Goal: Check status: Check status

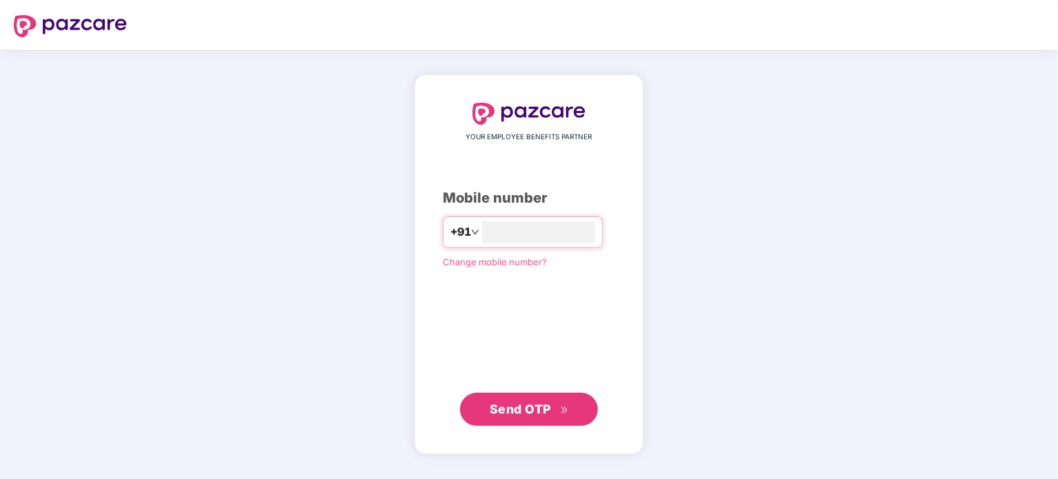
type input "**********"
click at [533, 416] on span "Send OTP" at bounding box center [520, 409] width 61 height 14
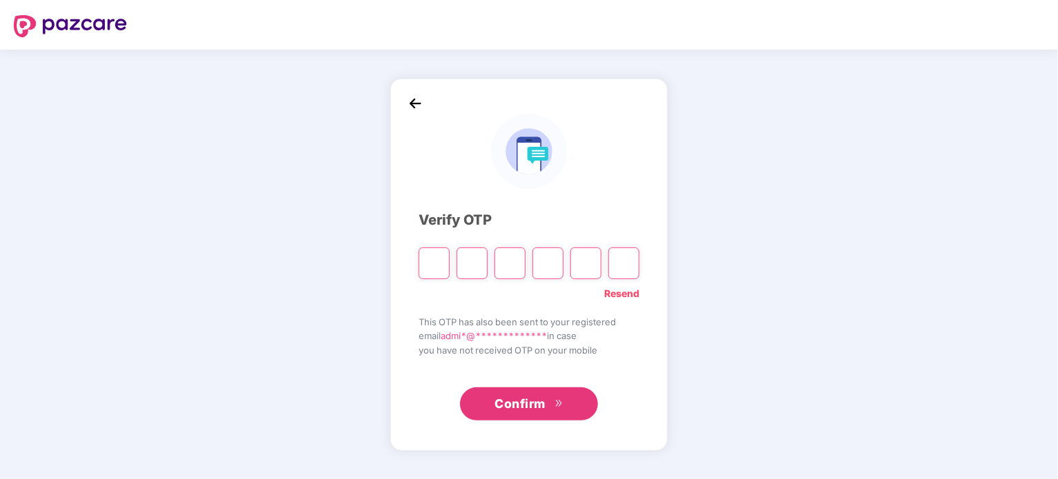
type input "*"
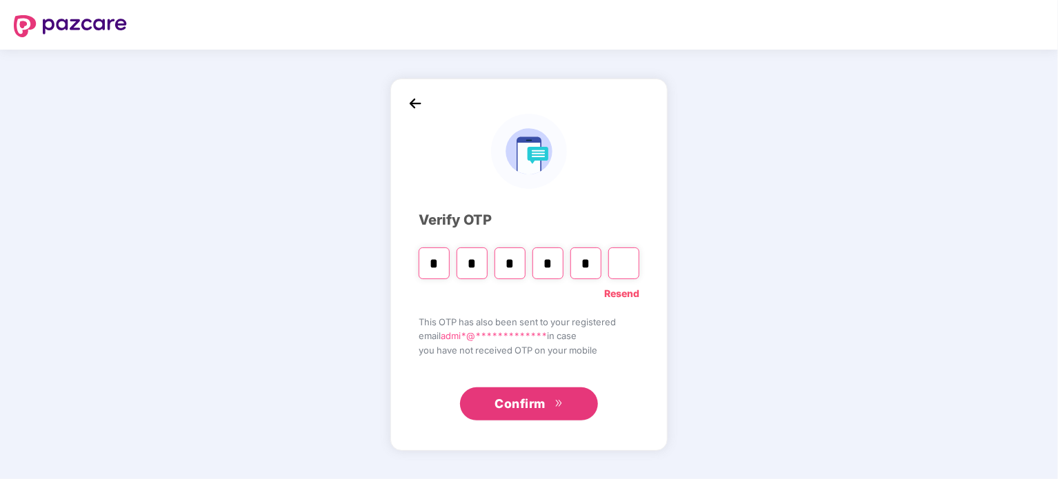
type input "*"
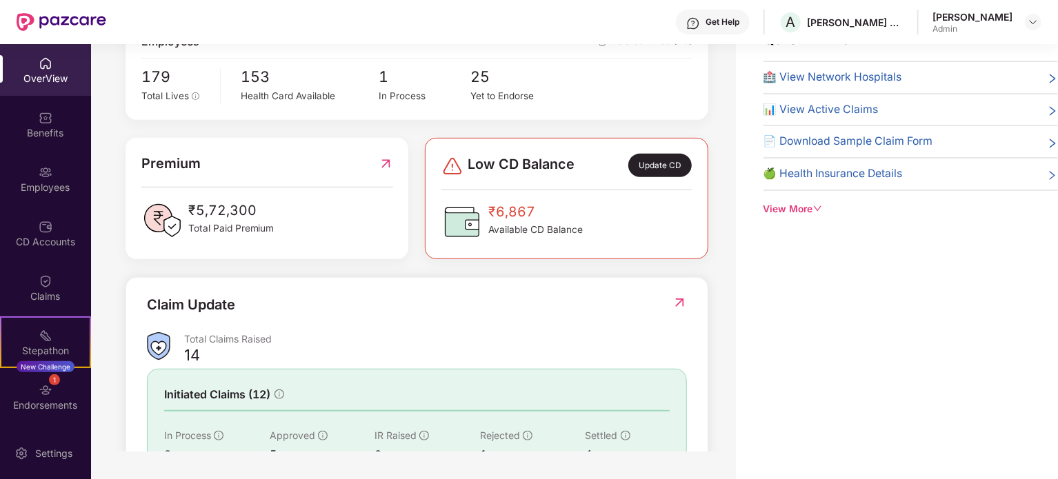
scroll to position [162, 0]
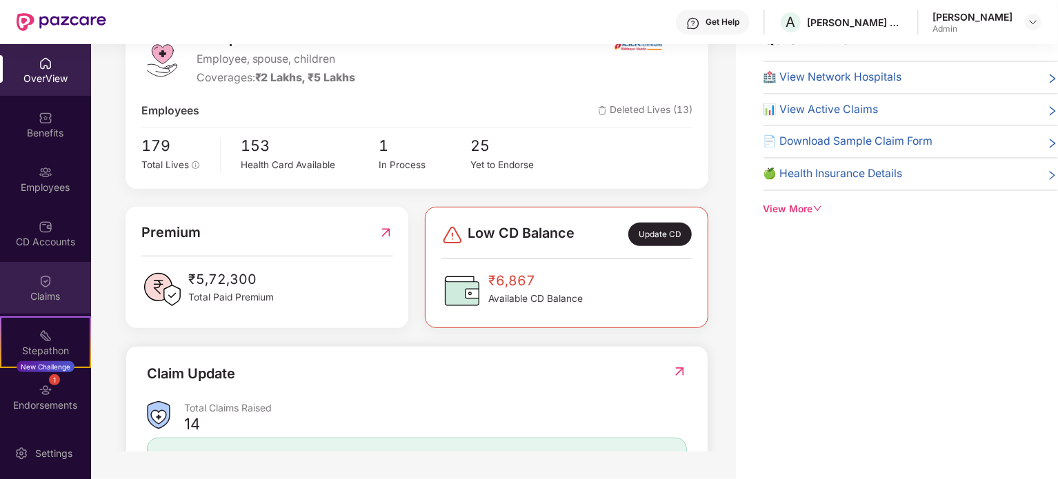
click at [39, 287] on img at bounding box center [46, 282] width 14 height 14
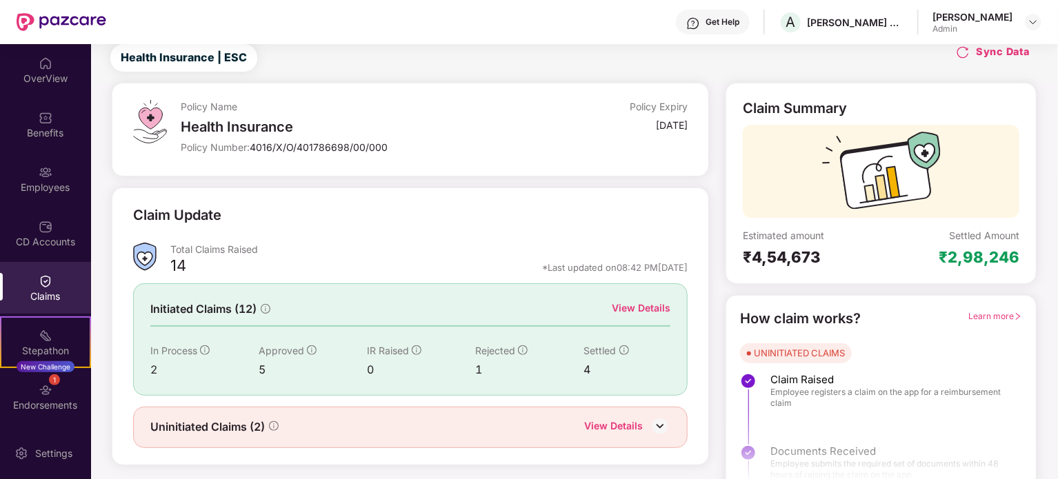
scroll to position [60, 0]
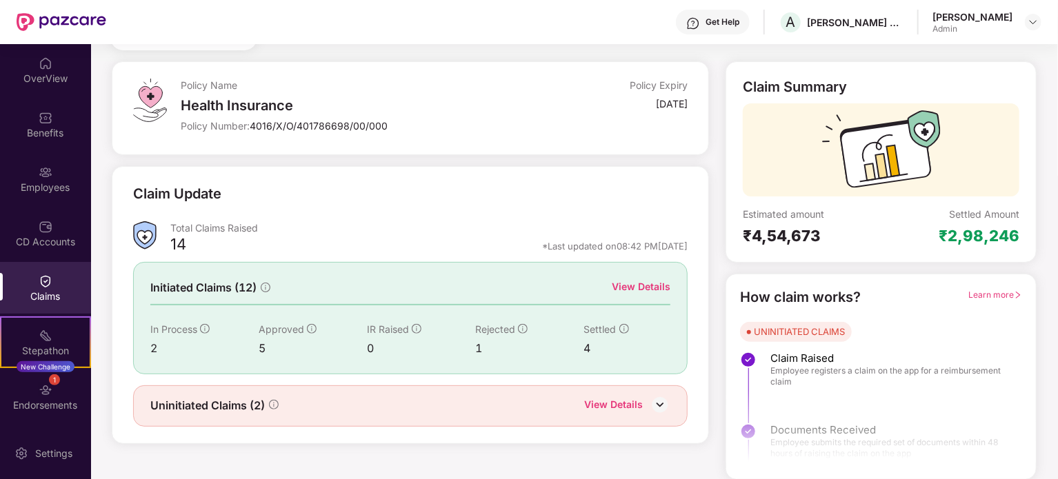
click at [640, 286] on div "View Details" at bounding box center [641, 286] width 59 height 15
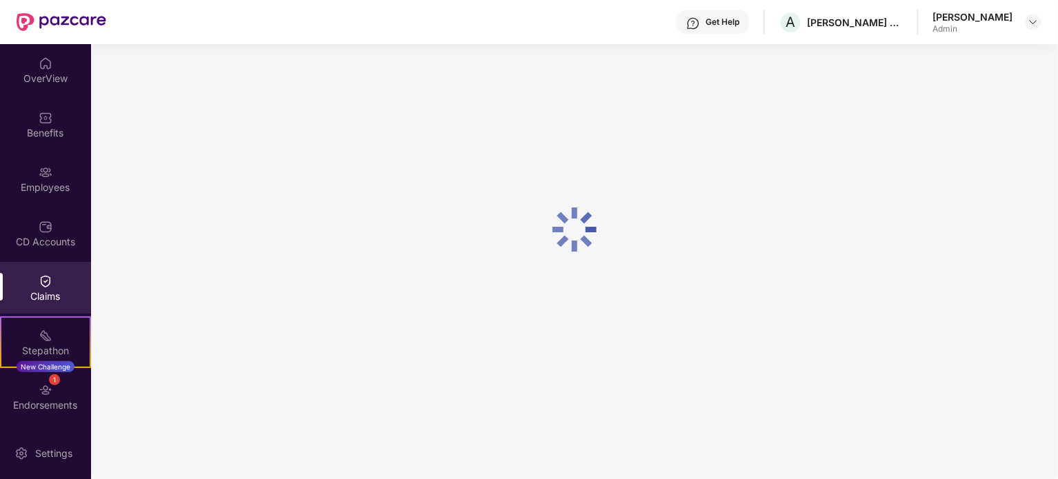
scroll to position [44, 0]
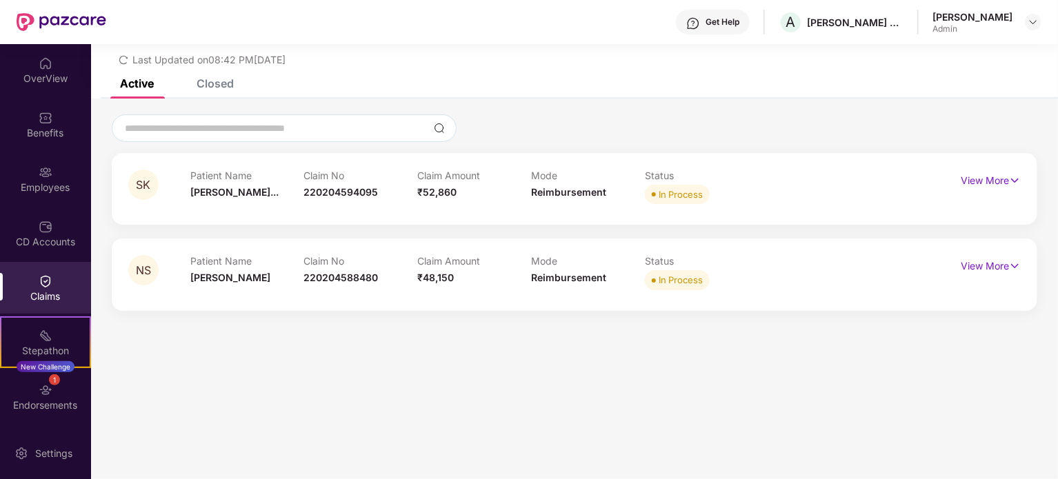
click at [226, 82] on div "Closed" at bounding box center [215, 84] width 37 height 14
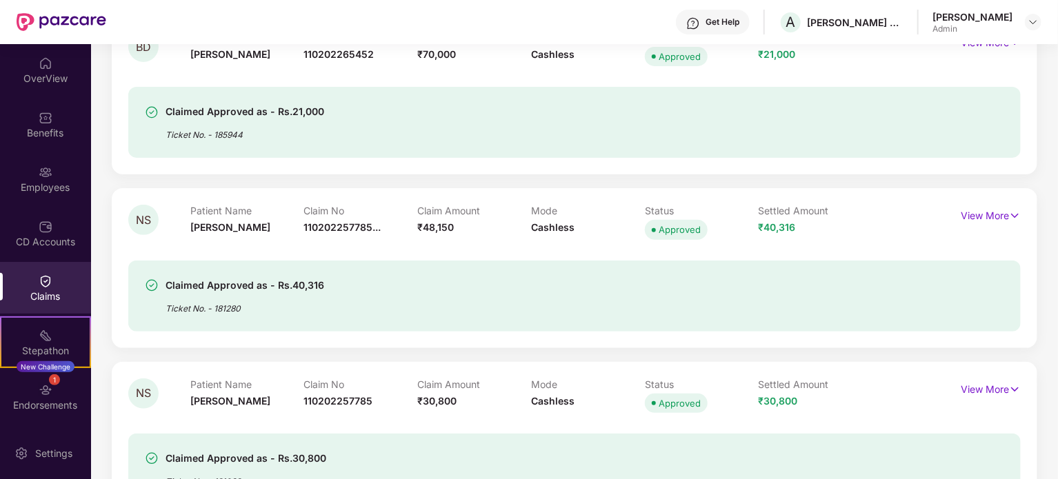
scroll to position [0, 0]
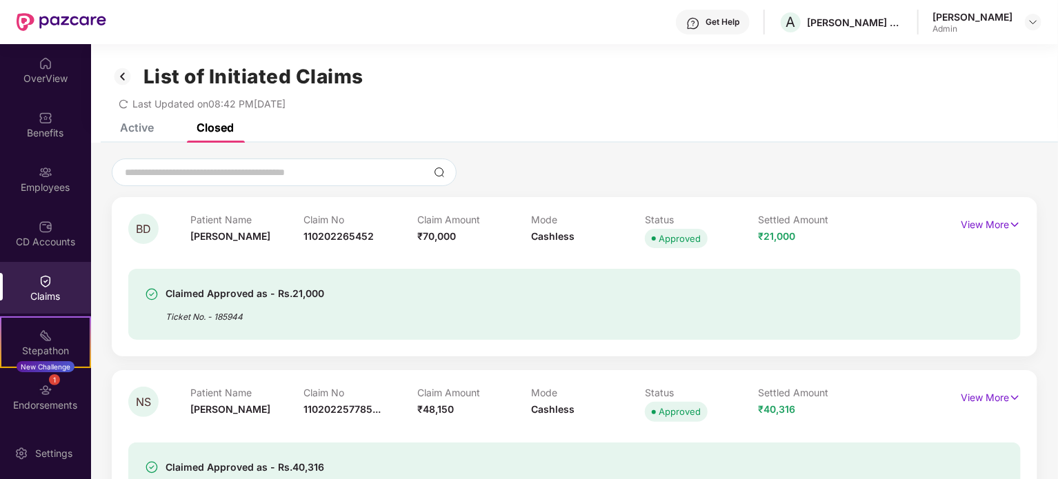
click at [126, 128] on div "Active" at bounding box center [137, 128] width 34 height 14
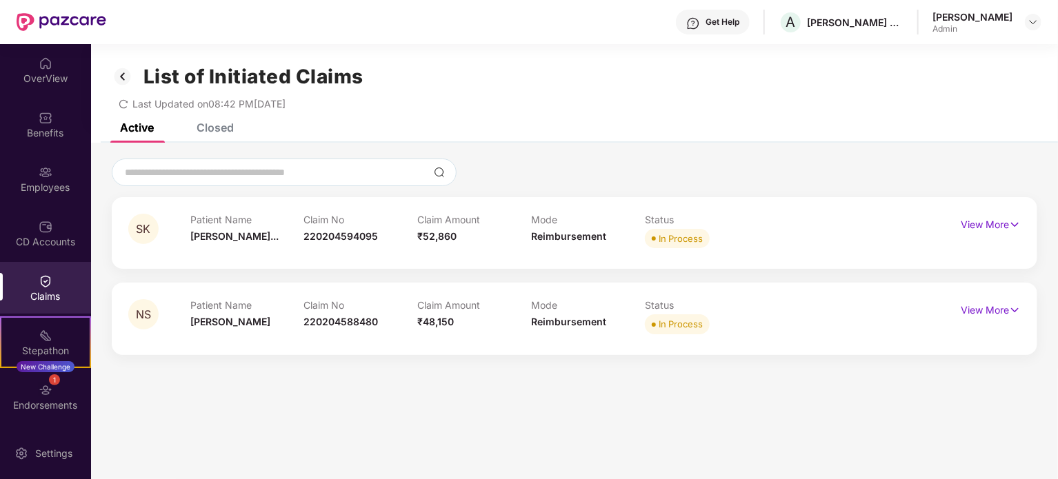
click at [207, 132] on div "Closed" at bounding box center [215, 128] width 37 height 14
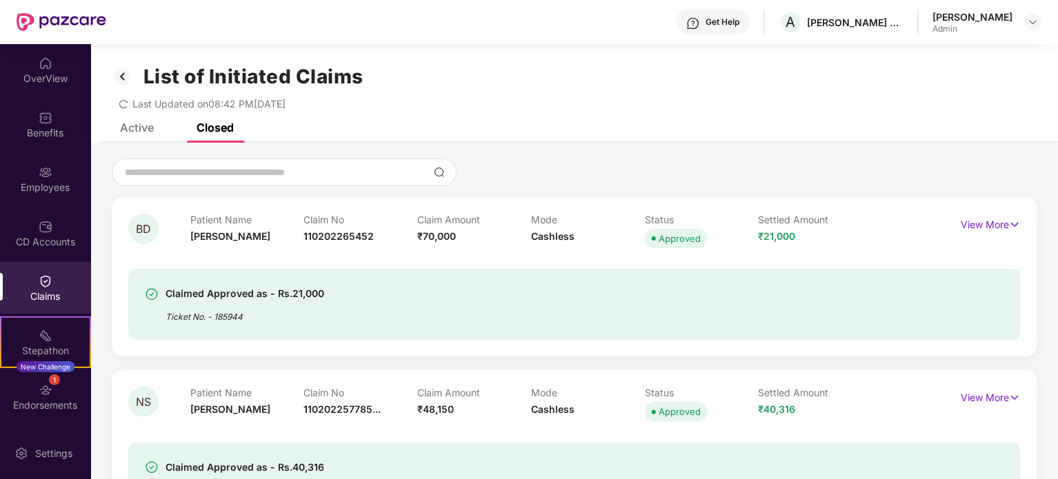
click at [131, 125] on div "Active" at bounding box center [137, 128] width 34 height 14
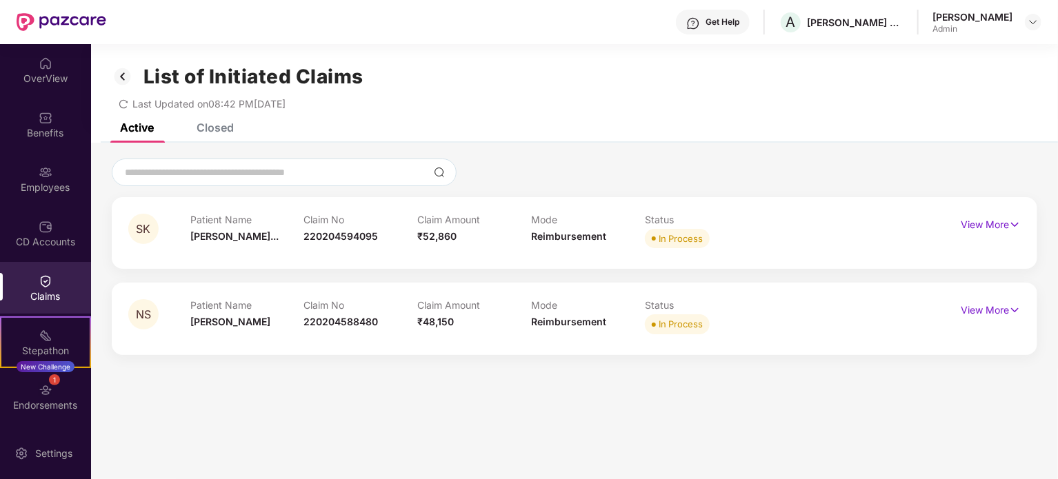
click at [216, 132] on div "Closed" at bounding box center [215, 128] width 37 height 14
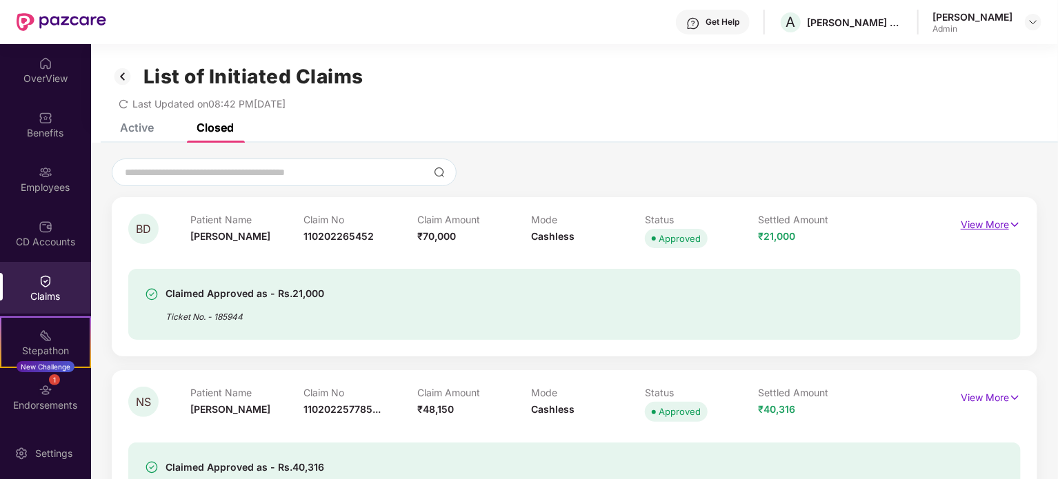
click at [1013, 228] on img at bounding box center [1015, 224] width 12 height 15
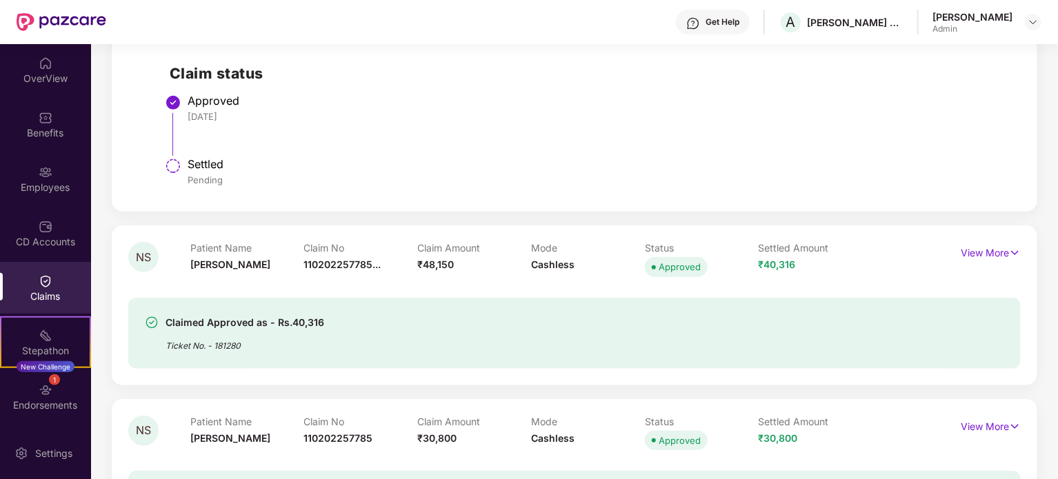
scroll to position [483, 0]
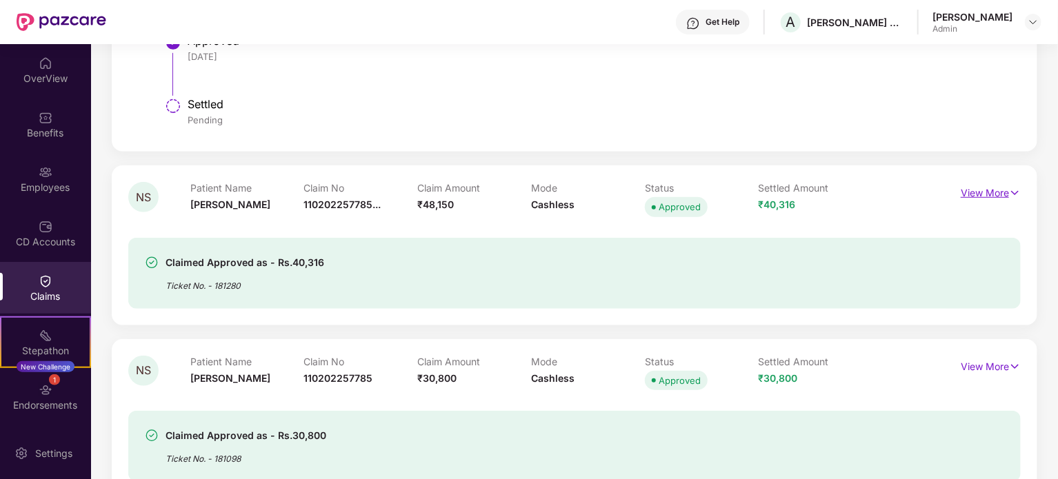
click at [967, 190] on p "View More" at bounding box center [991, 191] width 60 height 19
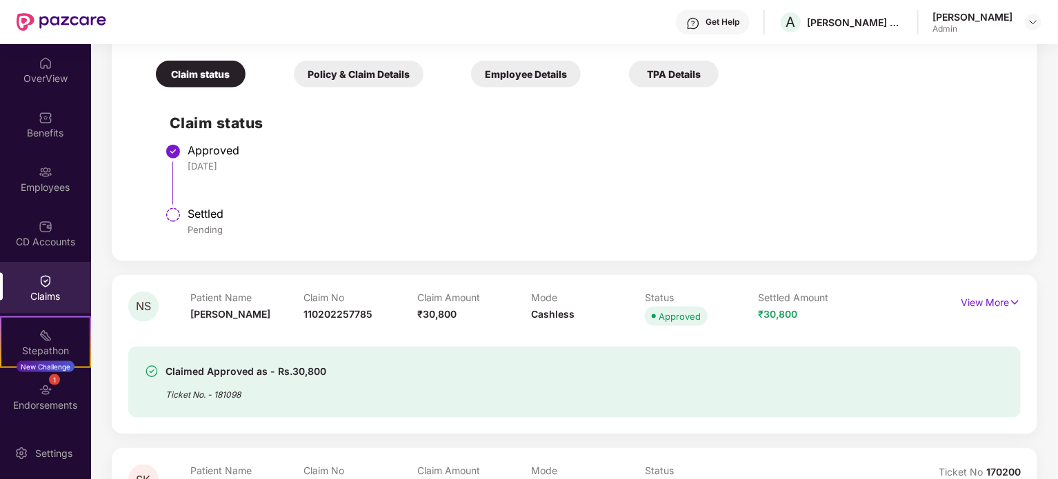
scroll to position [828, 0]
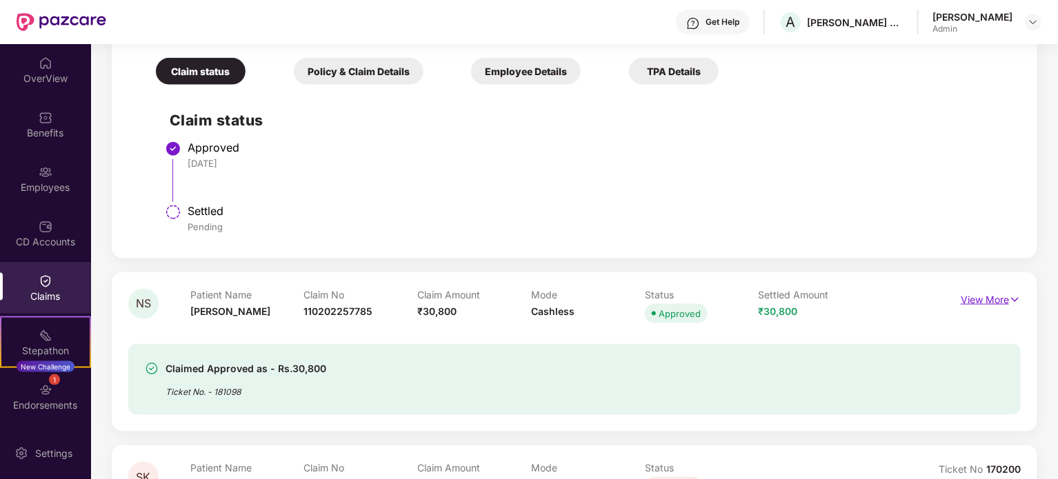
click at [996, 299] on p "View More" at bounding box center [991, 298] width 60 height 19
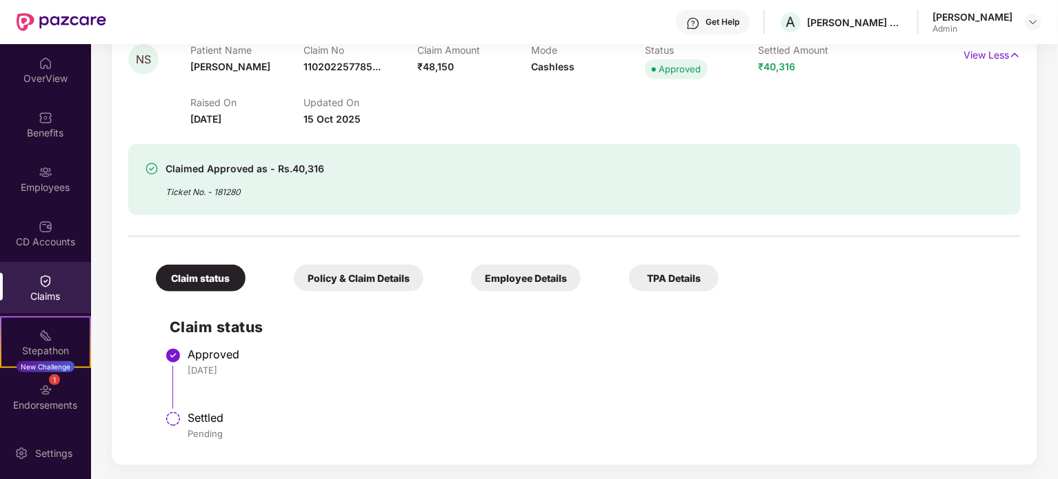
scroll to position [552, 0]
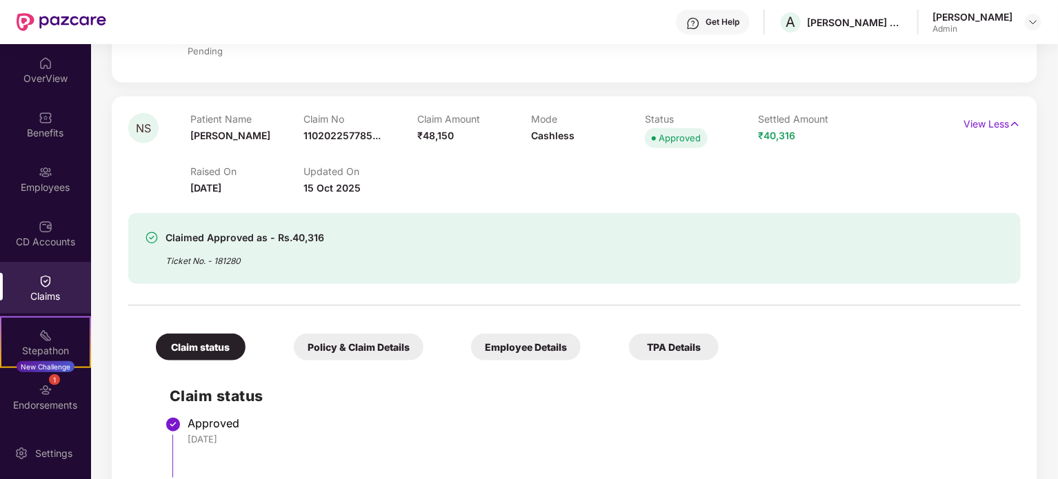
click at [375, 342] on div "Policy & Claim Details" at bounding box center [359, 347] width 130 height 27
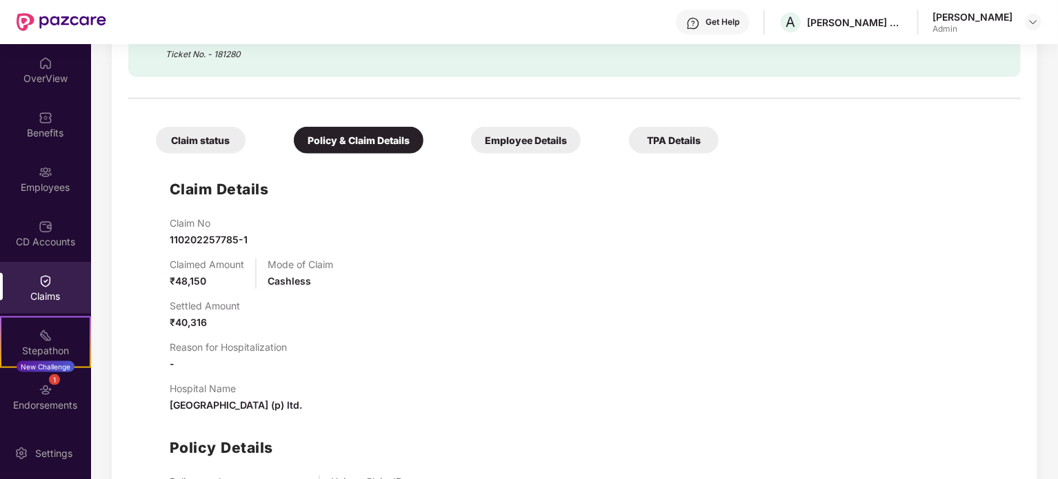
scroll to position [828, 0]
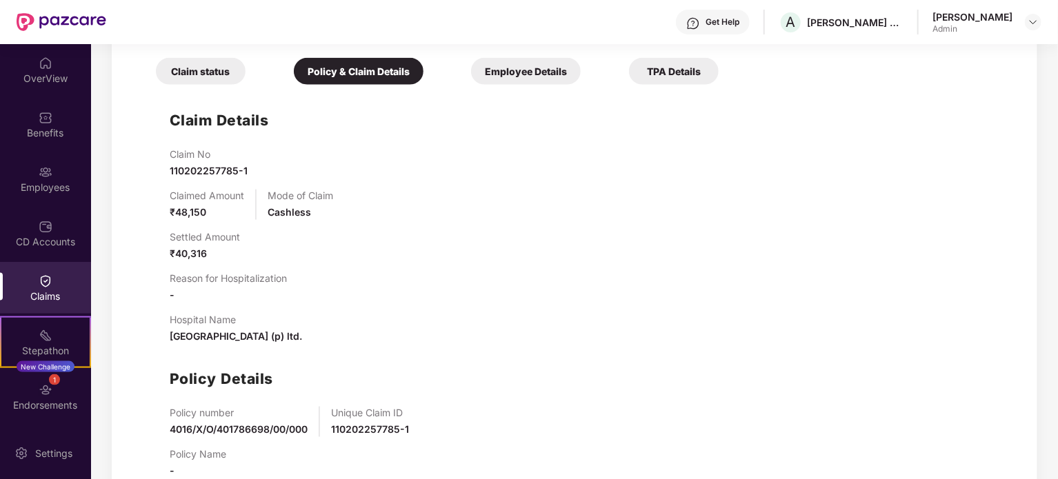
click at [508, 66] on div "Employee Details" at bounding box center [526, 71] width 110 height 27
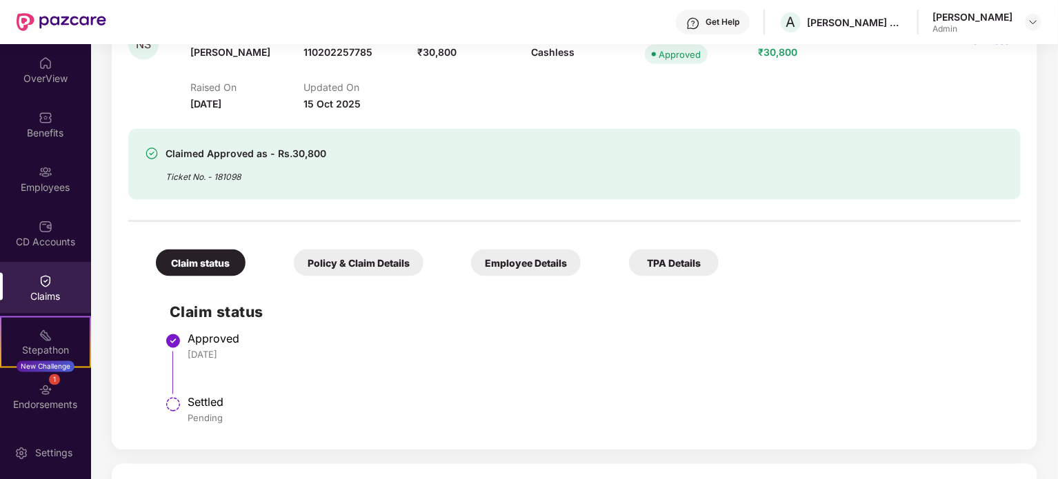
scroll to position [759, 0]
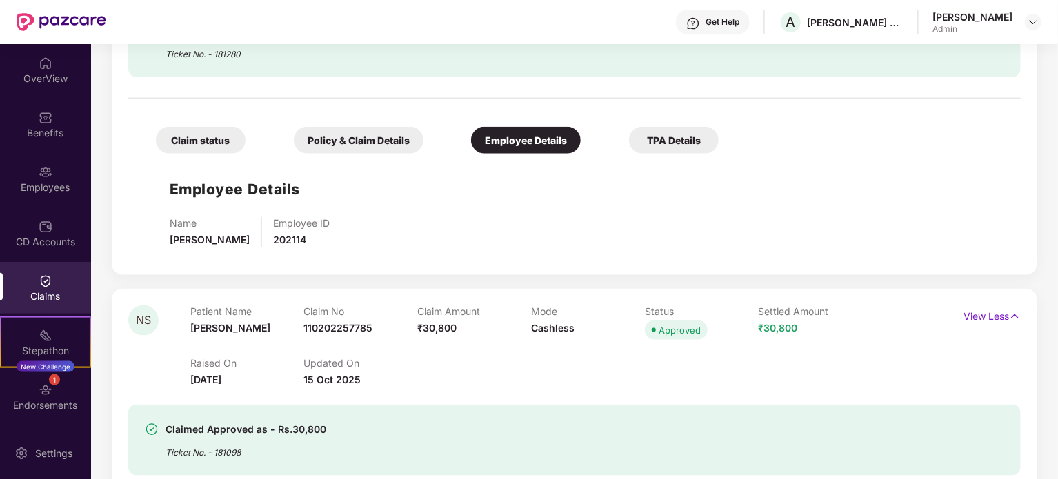
click at [673, 150] on div "TPA Details" at bounding box center [674, 140] width 90 height 27
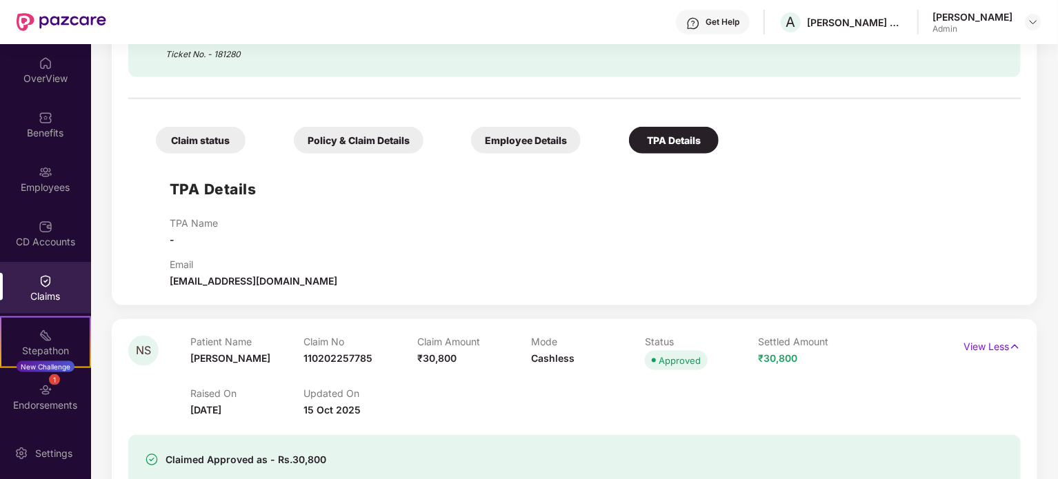
click at [199, 137] on div "Claim status" at bounding box center [201, 140] width 90 height 27
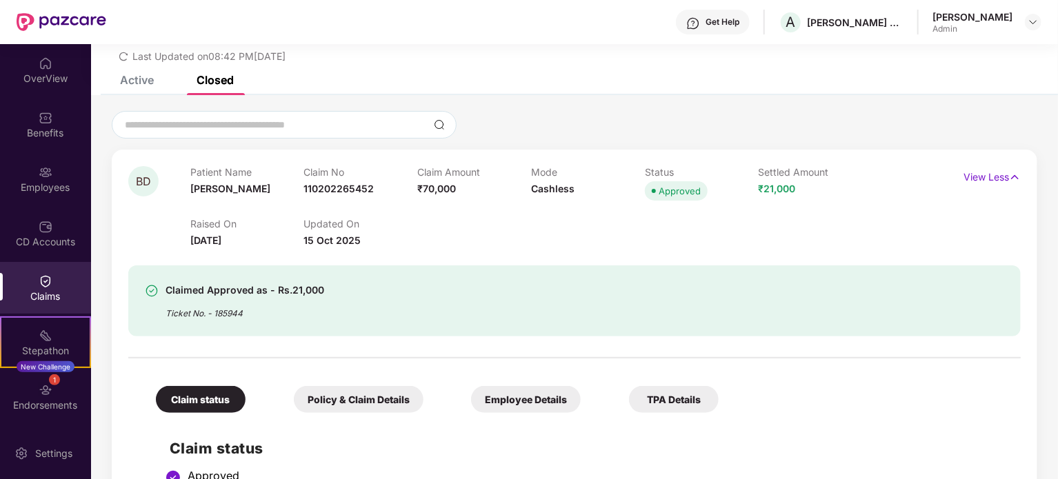
scroll to position [69, 0]
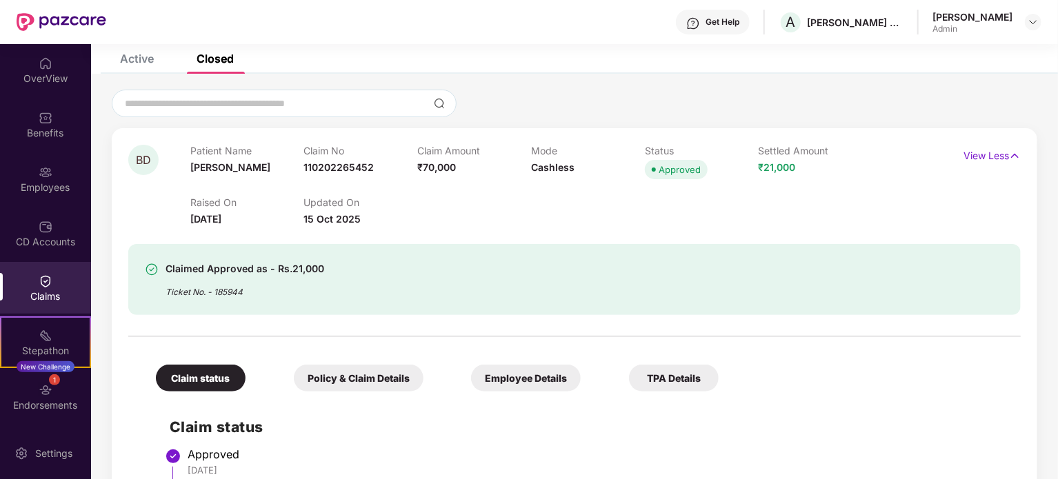
click at [546, 377] on div "Employee Details" at bounding box center [526, 378] width 110 height 27
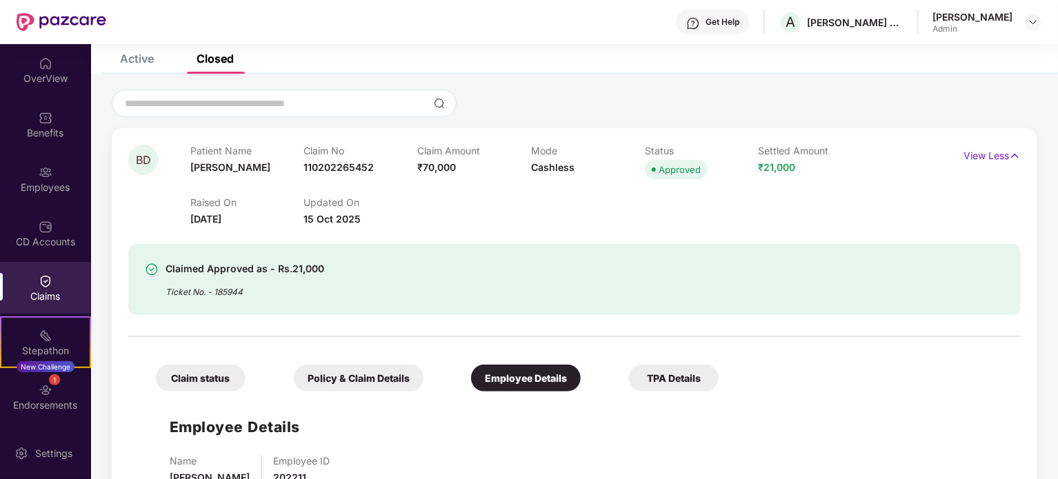
click at [694, 374] on div "TPA Details" at bounding box center [674, 378] width 90 height 27
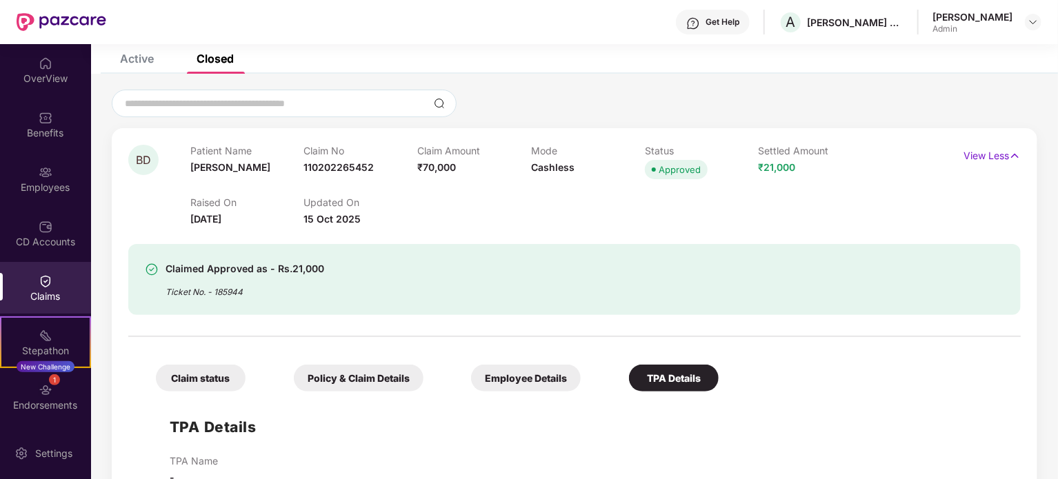
click at [218, 385] on div "Claim status" at bounding box center [201, 378] width 90 height 27
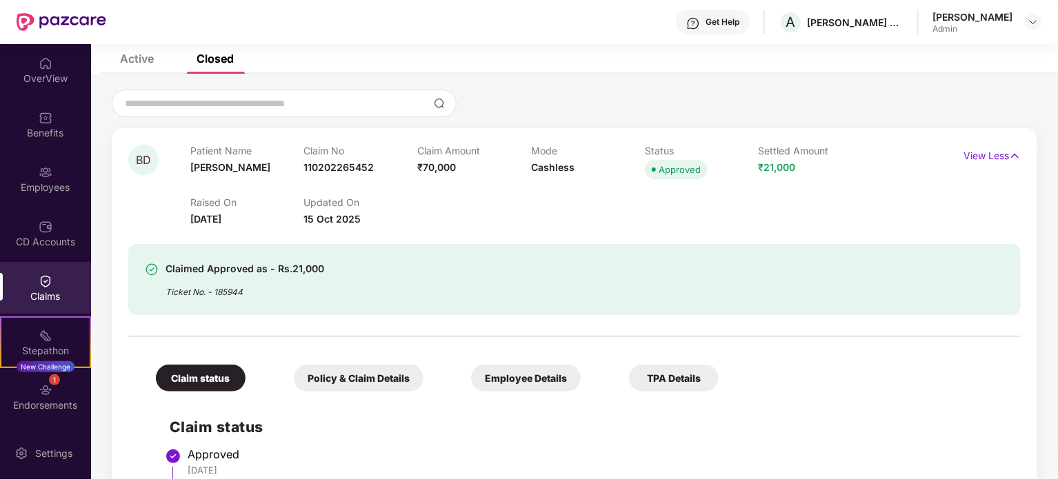
click at [325, 376] on div "Policy & Claim Details" at bounding box center [359, 378] width 130 height 27
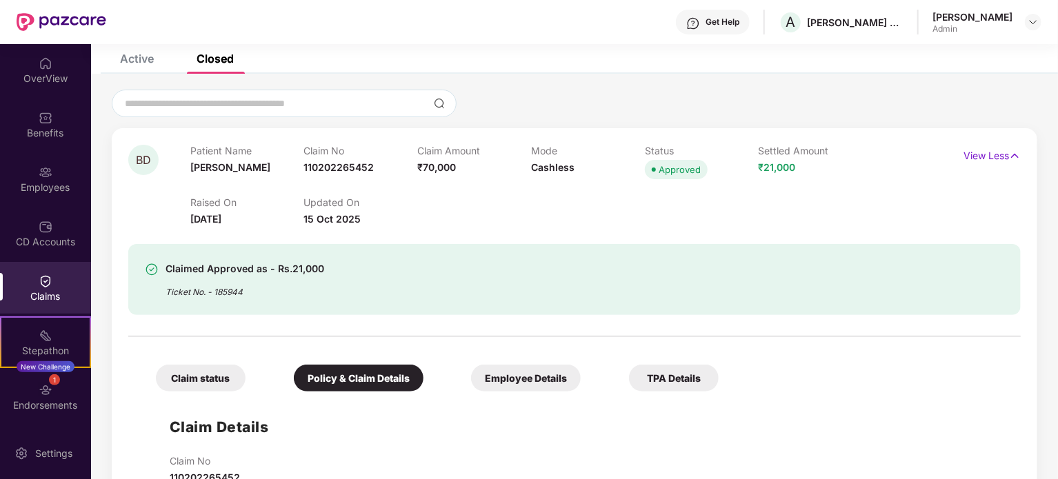
click at [517, 372] on div "Employee Details" at bounding box center [526, 378] width 110 height 27
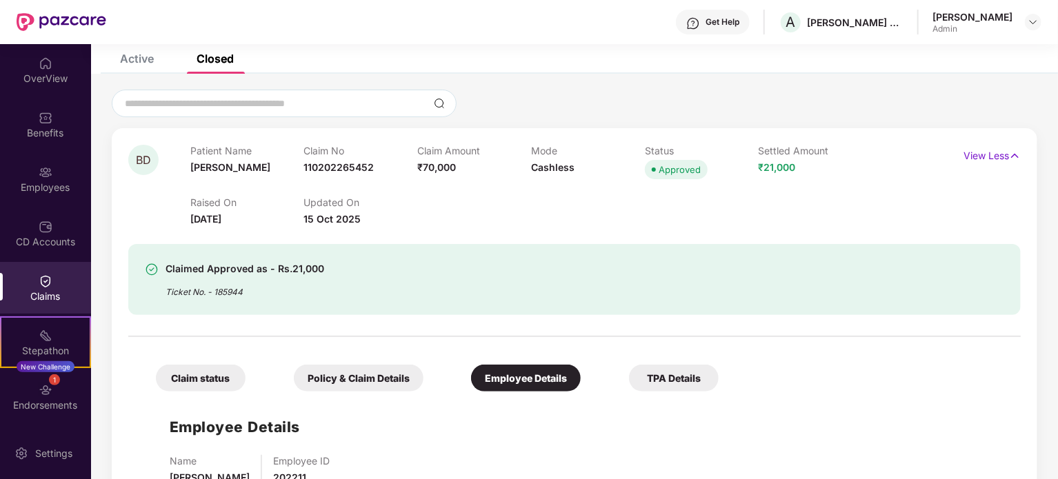
click at [664, 376] on div "TPA Details" at bounding box center [674, 378] width 90 height 27
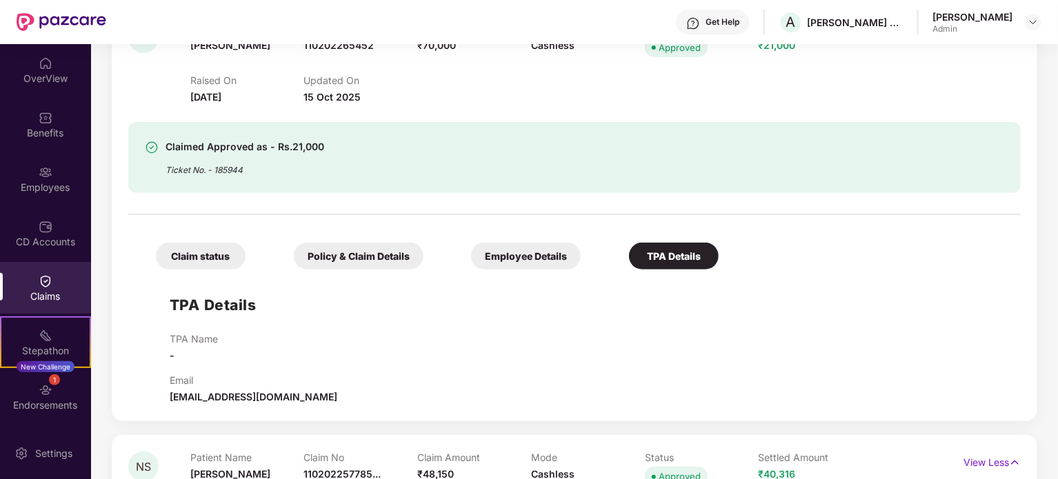
scroll to position [276, 0]
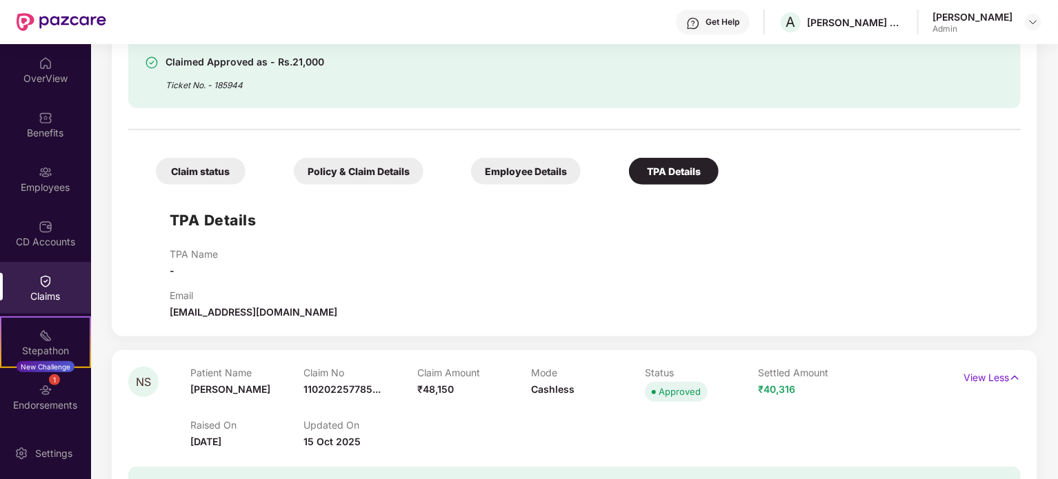
click at [524, 174] on div "Employee Details" at bounding box center [526, 171] width 110 height 27
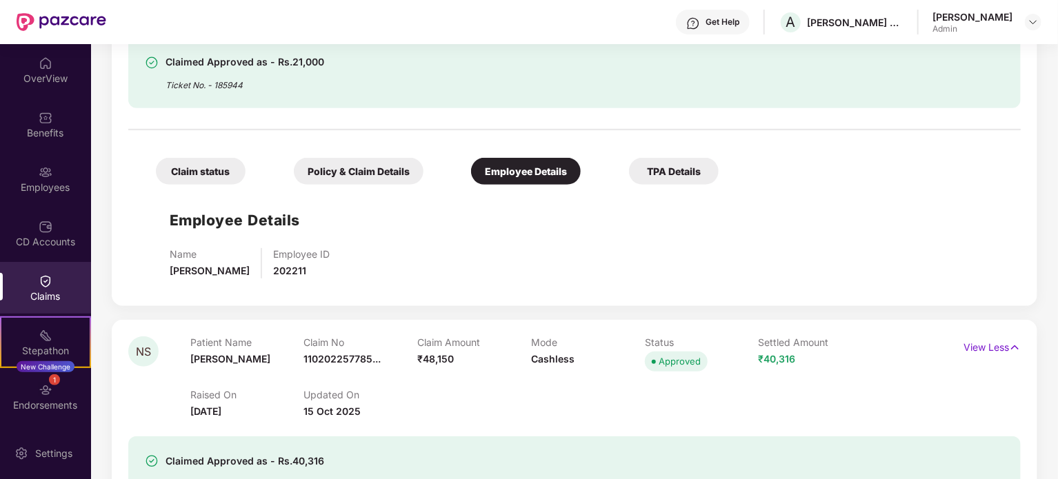
click at [375, 177] on div "Policy & Claim Details" at bounding box center [359, 171] width 130 height 27
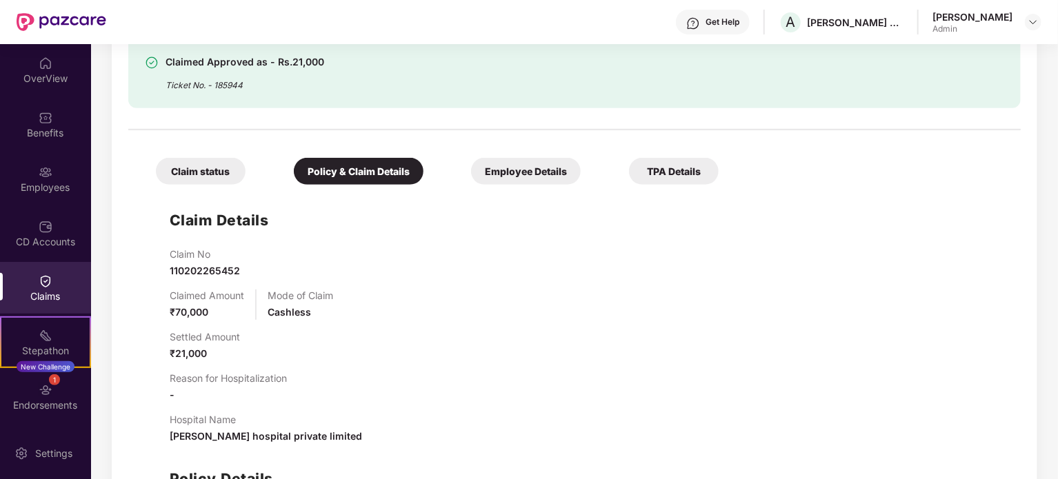
click at [221, 175] on div "Claim status" at bounding box center [201, 171] width 90 height 27
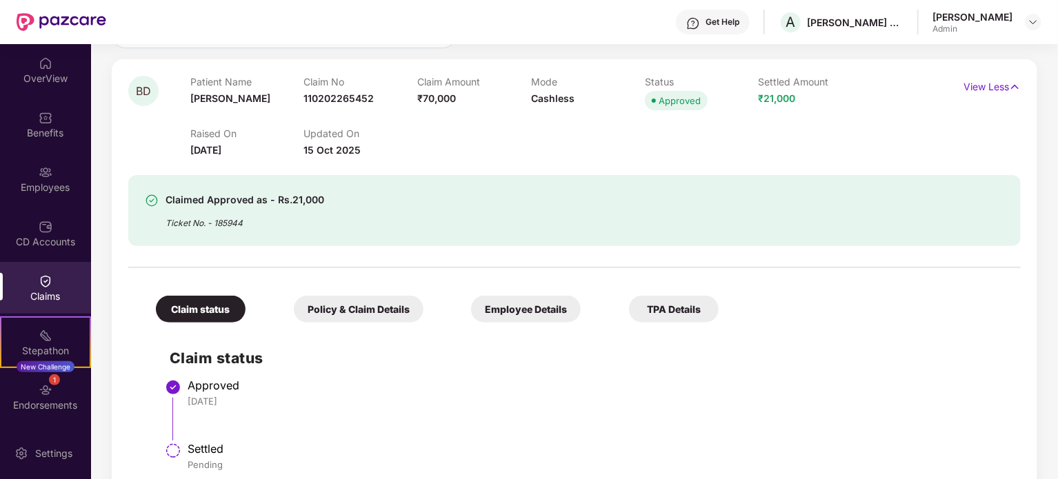
scroll to position [0, 0]
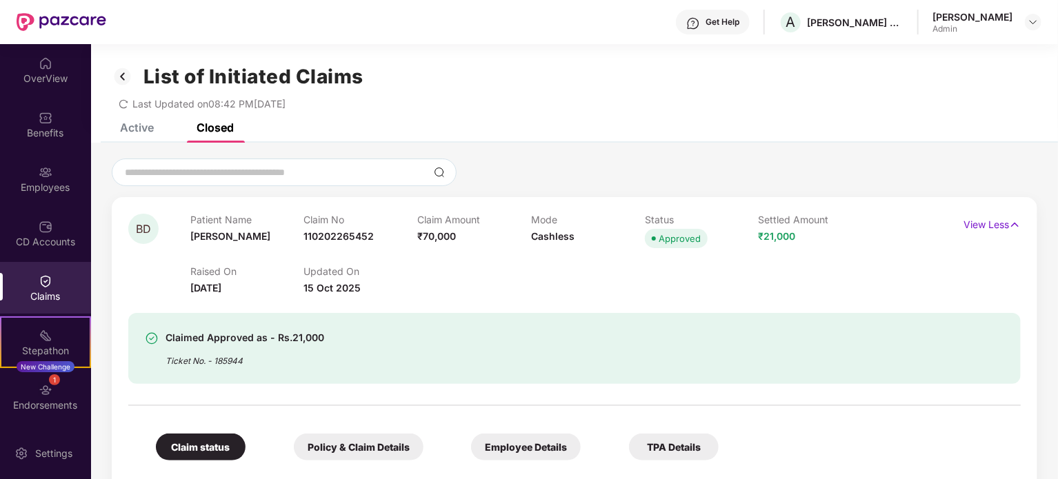
click at [141, 128] on div "Active" at bounding box center [137, 128] width 34 height 14
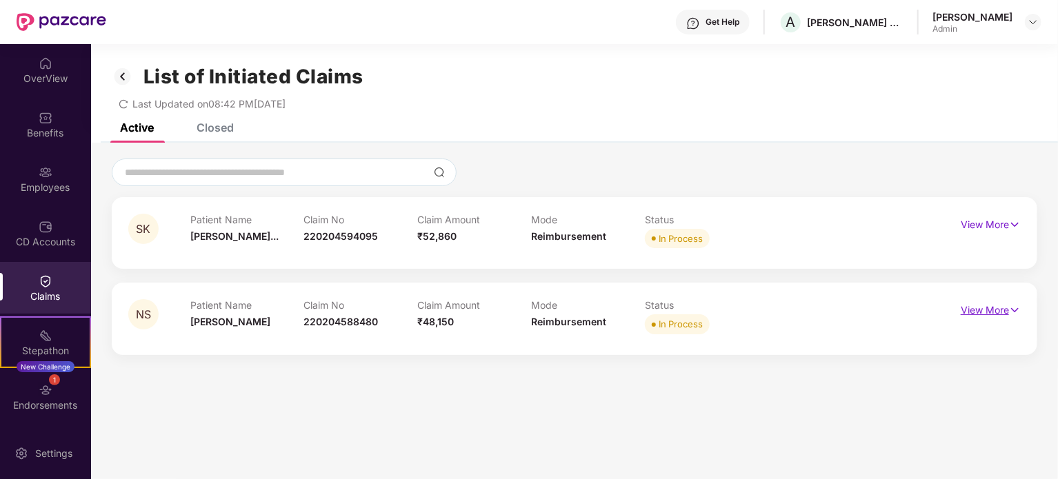
click at [993, 314] on p "View More" at bounding box center [991, 308] width 60 height 19
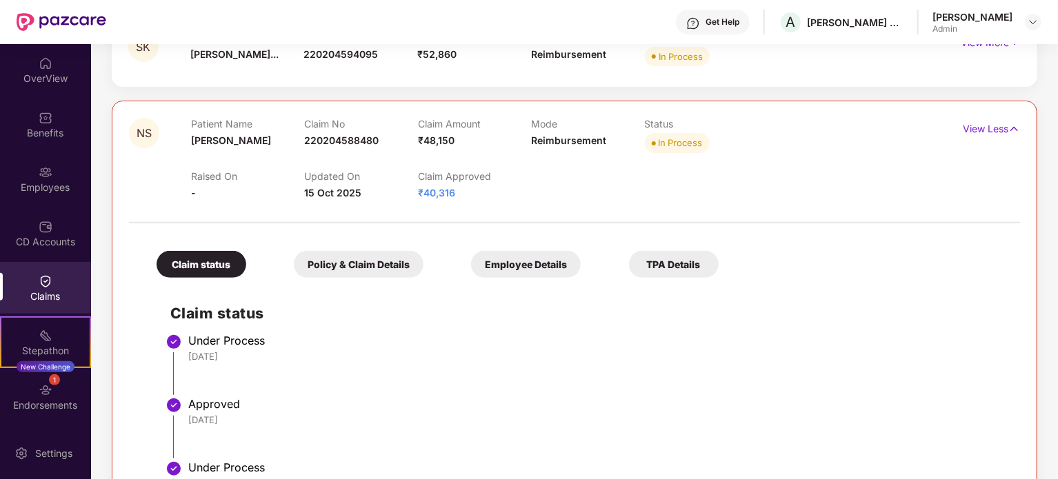
scroll to position [207, 0]
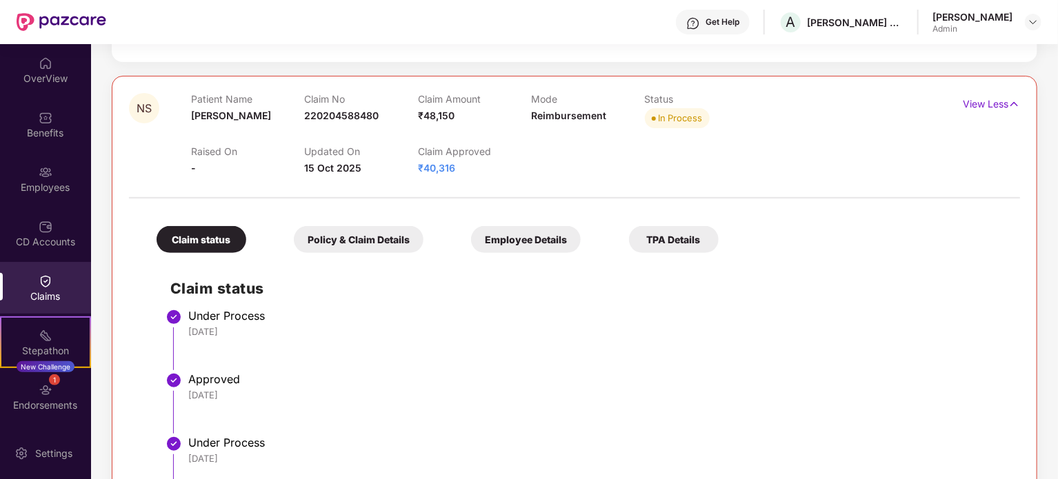
click at [347, 237] on div "Policy & Claim Details" at bounding box center [359, 239] width 130 height 27
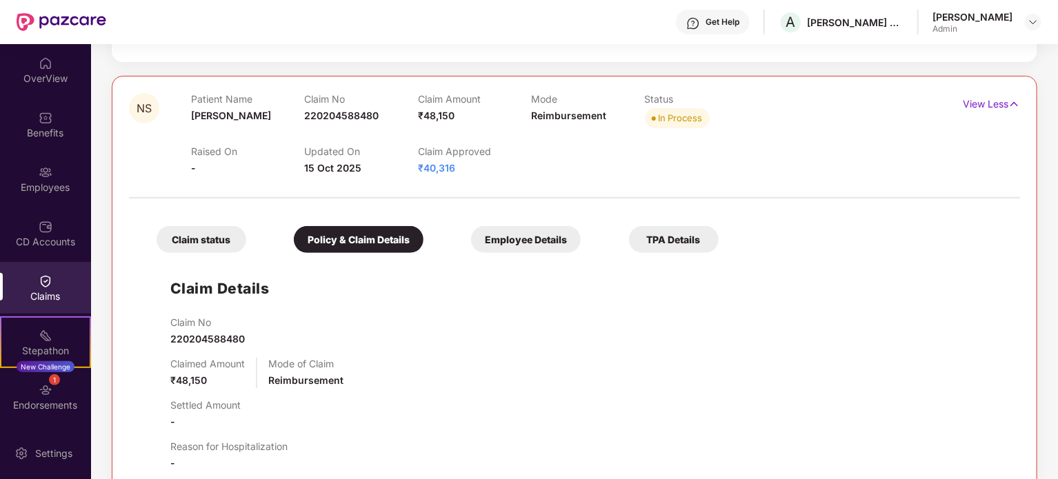
scroll to position [276, 0]
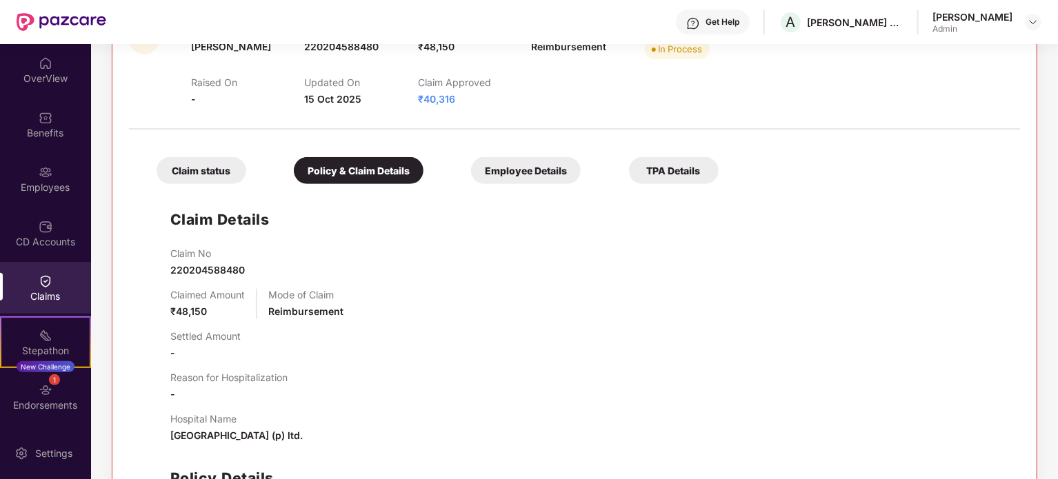
click at [202, 175] on div "Claim status" at bounding box center [202, 170] width 90 height 27
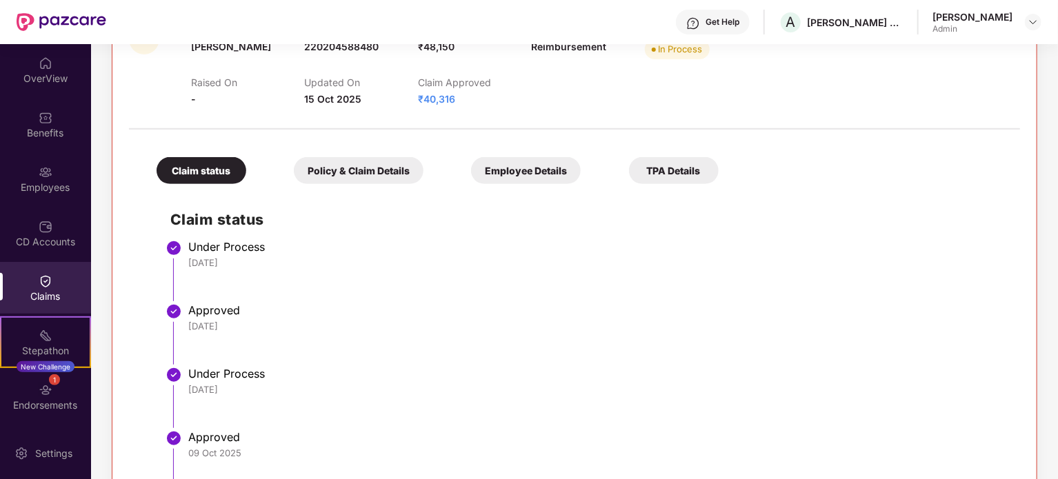
click at [519, 170] on div "Employee Details" at bounding box center [526, 170] width 110 height 27
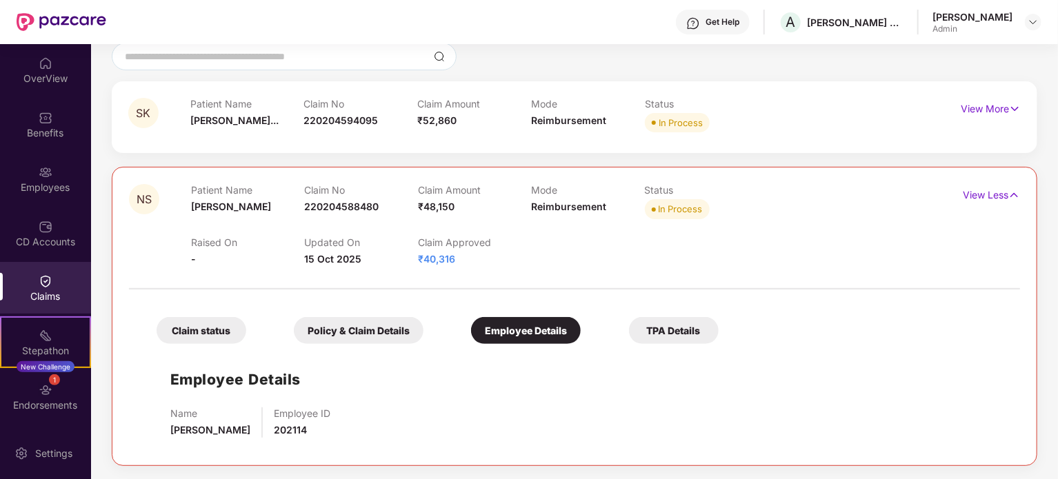
click at [693, 332] on div "TPA Details" at bounding box center [674, 330] width 90 height 27
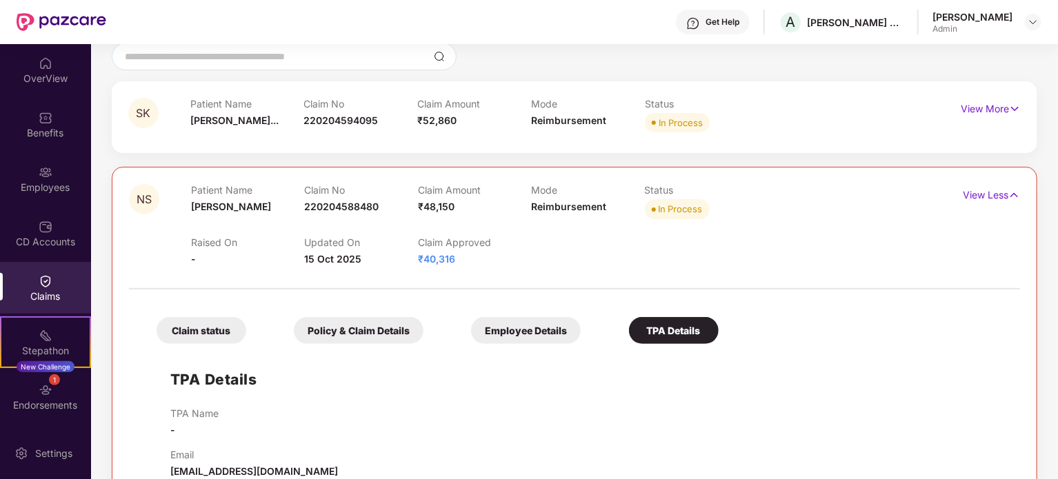
scroll to position [146, 0]
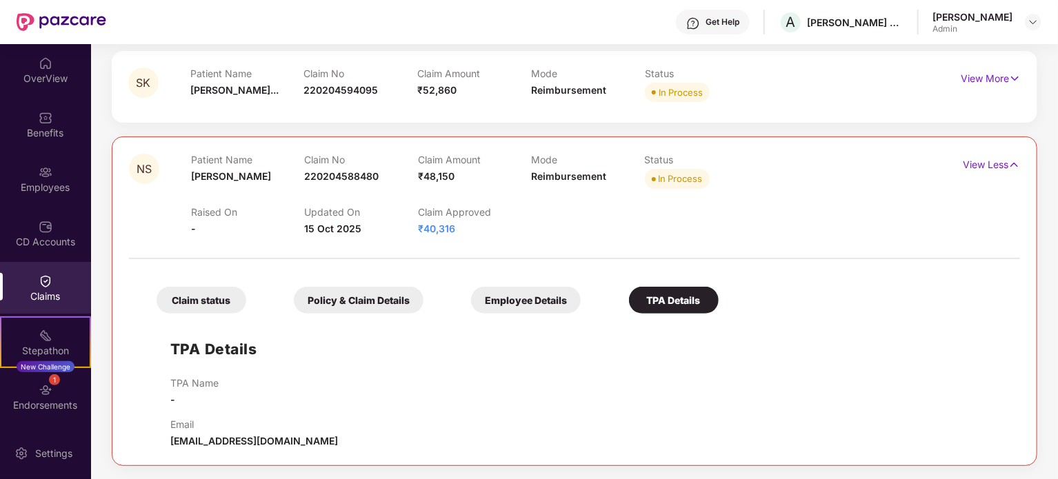
click at [201, 308] on div "Claim status" at bounding box center [202, 300] width 90 height 27
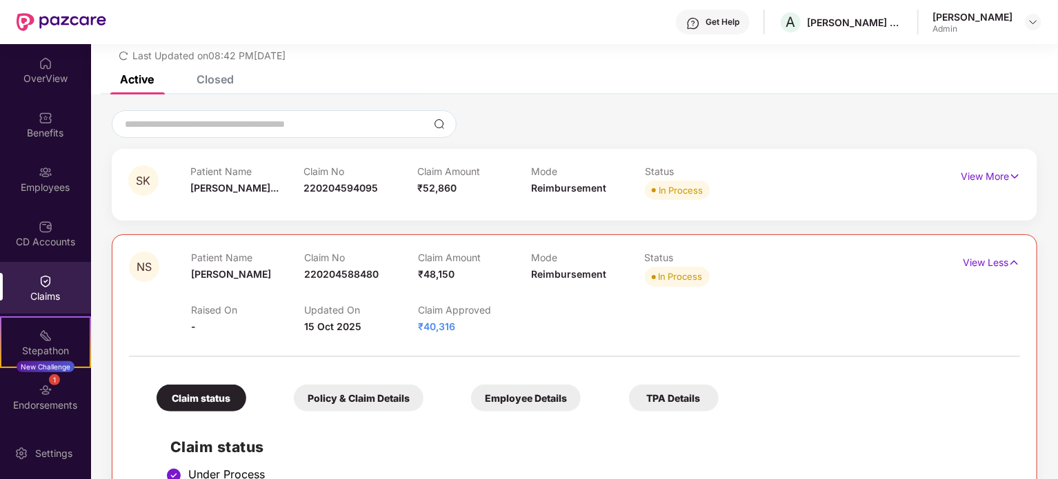
scroll to position [0, 0]
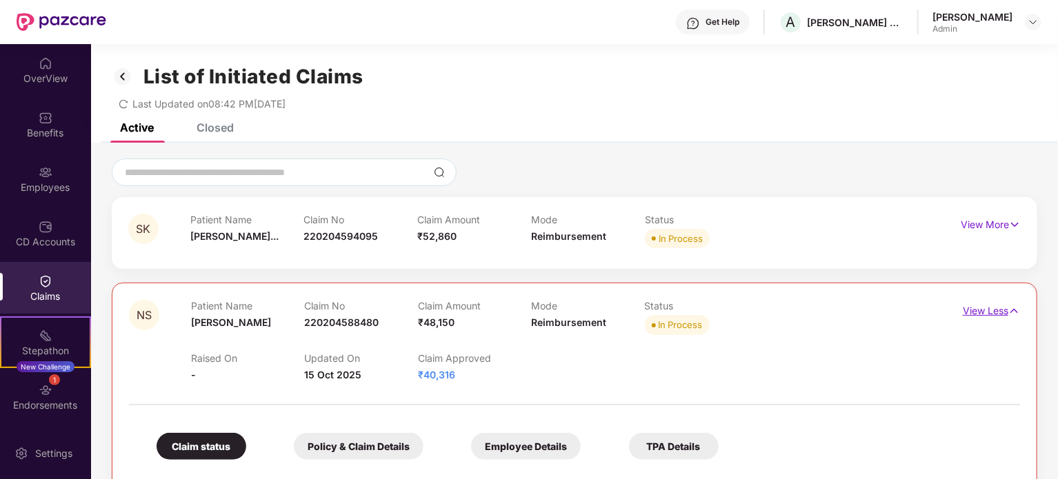
click at [989, 317] on p "View Less" at bounding box center [991, 309] width 57 height 19
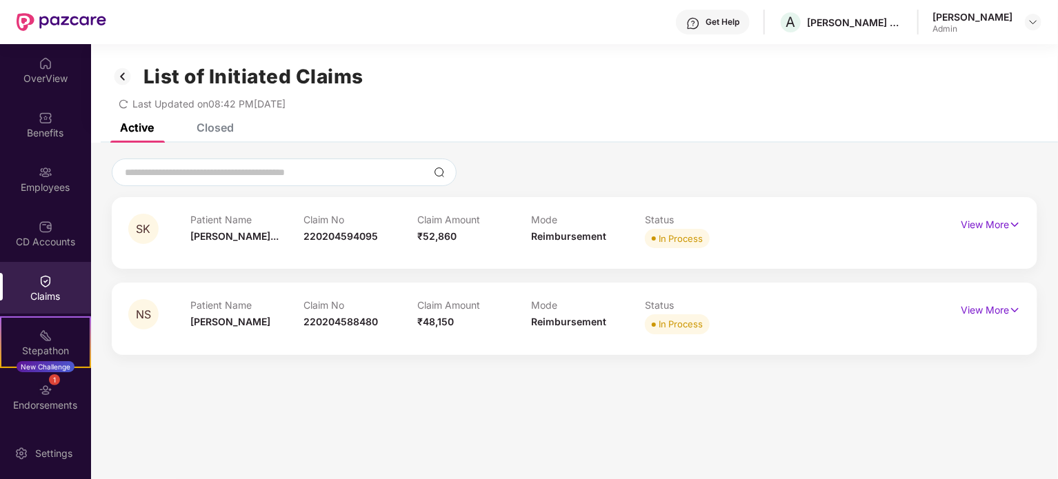
click at [216, 134] on div "Closed" at bounding box center [215, 128] width 37 height 14
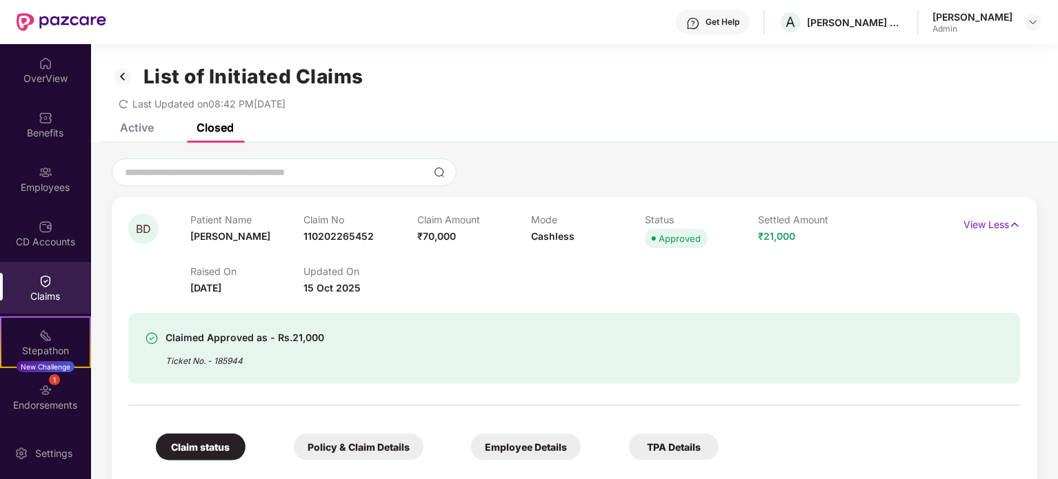
click at [128, 127] on div "Active" at bounding box center [137, 128] width 34 height 14
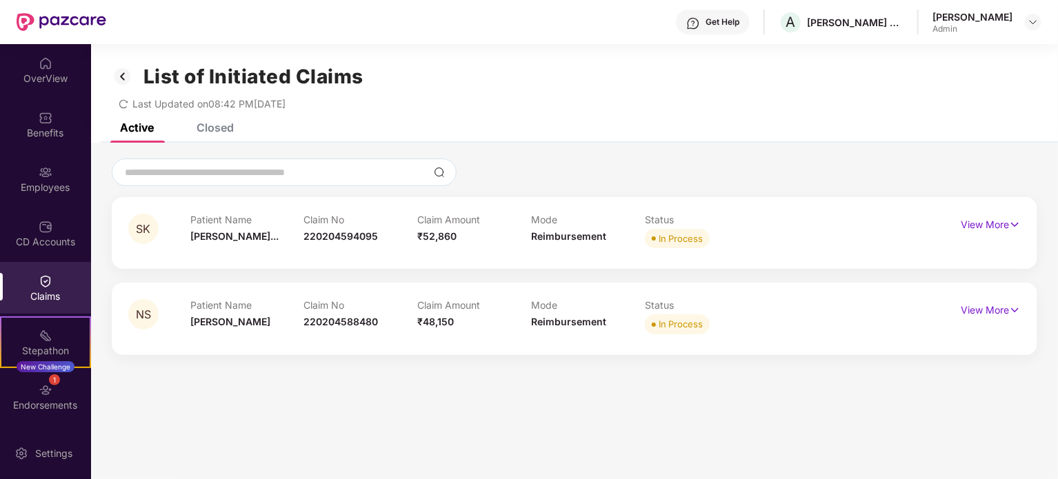
click at [221, 132] on div "Closed" at bounding box center [215, 128] width 37 height 14
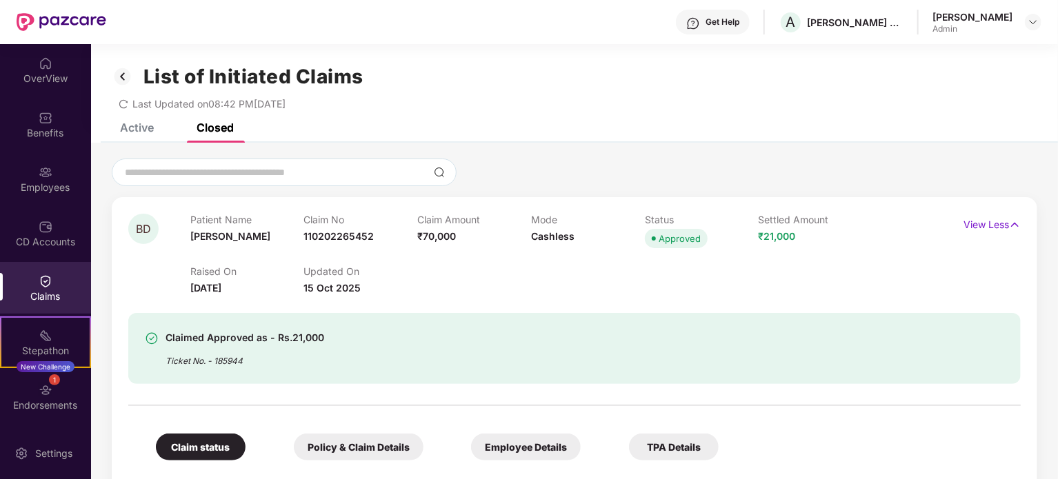
click at [1055, 93] on div "List of Initiated Claims Last Updated on 08:42 PM, 15 Oct 2025" at bounding box center [574, 83] width 967 height 79
click at [137, 129] on div "Active" at bounding box center [137, 128] width 34 height 14
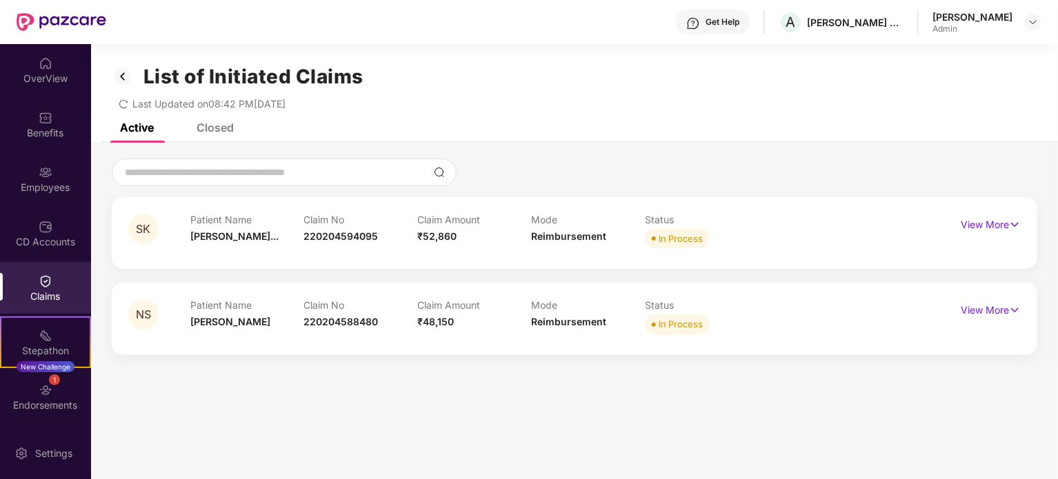
click at [214, 132] on div "Closed" at bounding box center [215, 128] width 37 height 14
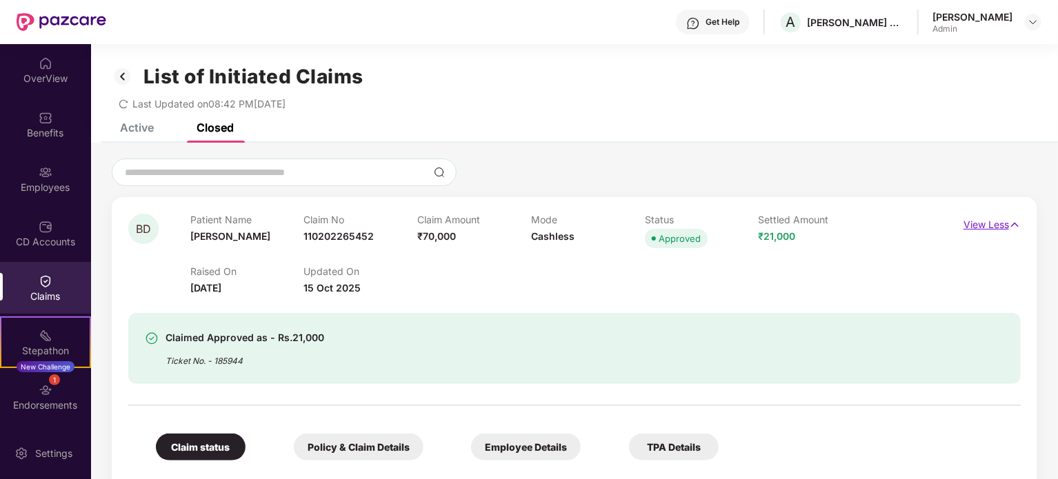
click at [991, 228] on p "View Less" at bounding box center [992, 223] width 57 height 19
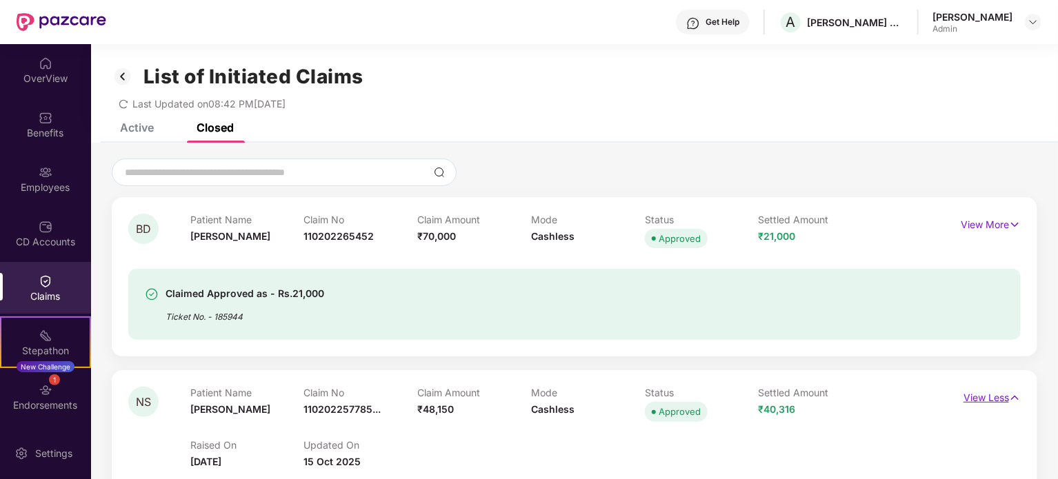
click at [988, 393] on p "View Less" at bounding box center [992, 396] width 57 height 19
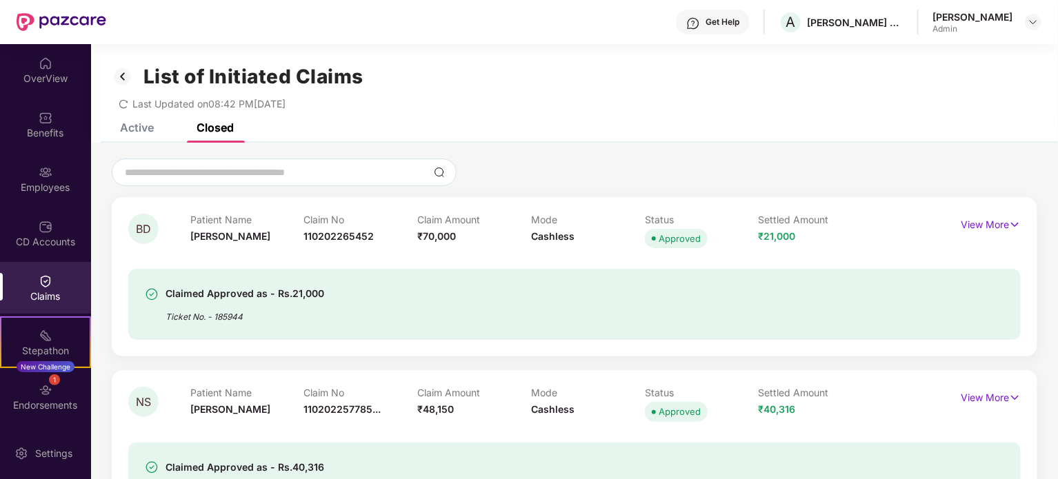
click at [132, 130] on div "Active" at bounding box center [137, 128] width 34 height 14
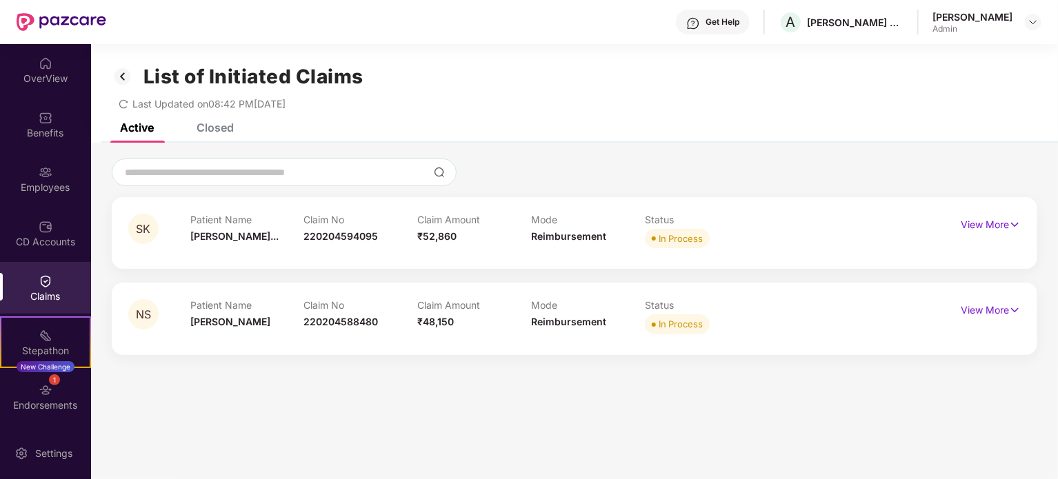
click at [218, 132] on div "Closed" at bounding box center [215, 128] width 37 height 14
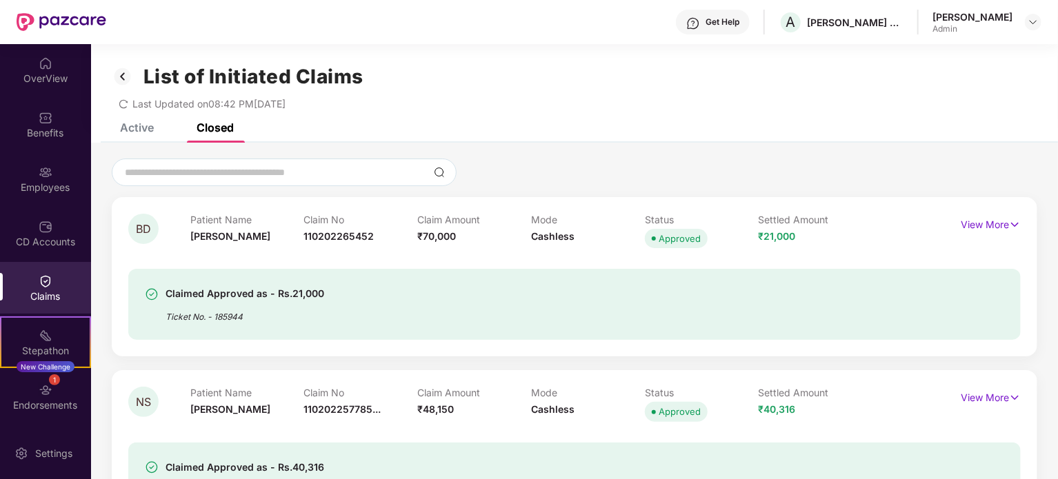
click at [132, 131] on div "Active" at bounding box center [137, 128] width 34 height 14
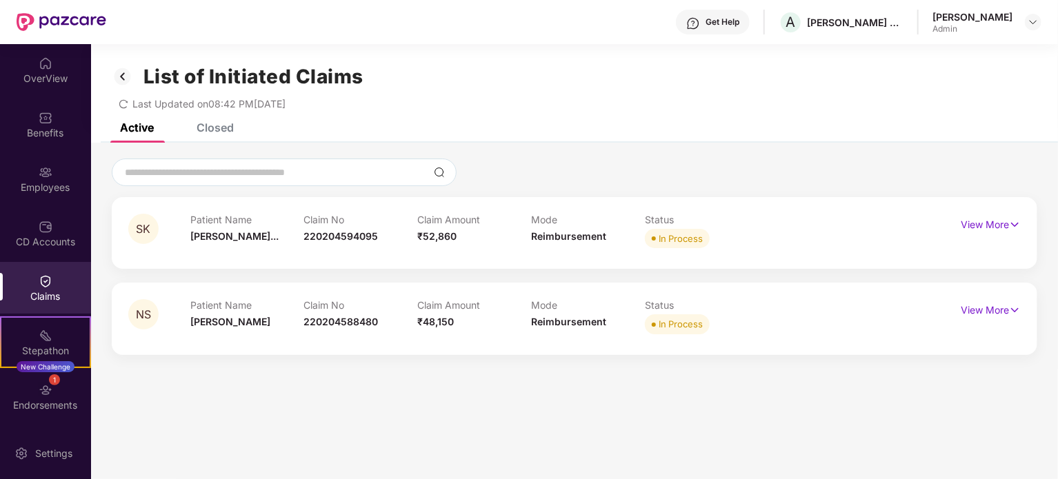
click at [208, 130] on div "Closed" at bounding box center [215, 128] width 37 height 14
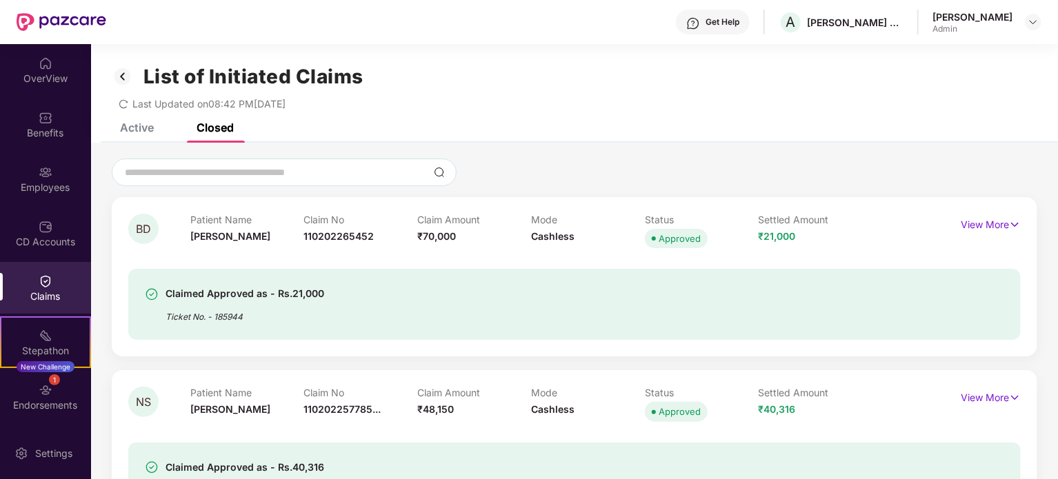
click at [130, 128] on div "Active" at bounding box center [137, 128] width 34 height 14
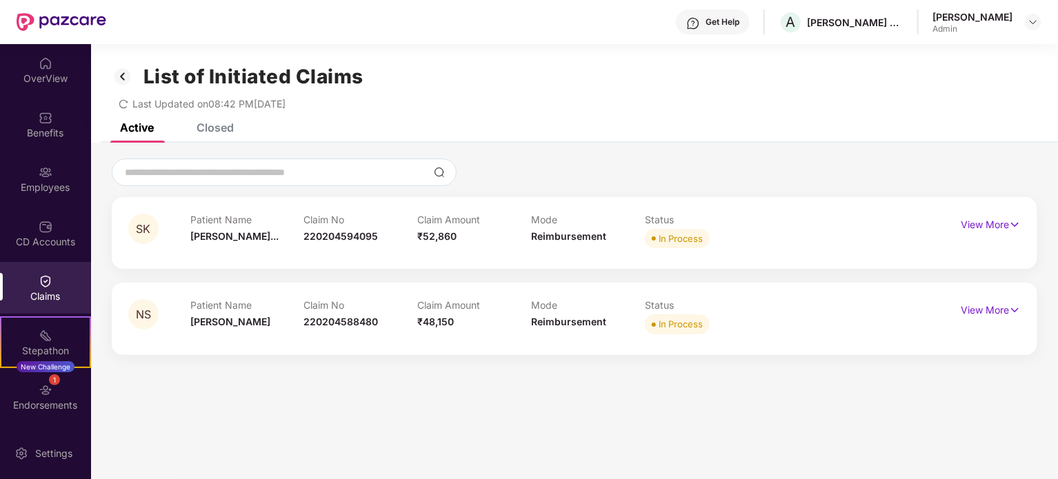
click at [123, 107] on icon "redo" at bounding box center [124, 104] width 10 height 10
click at [218, 132] on div "Closed" at bounding box center [215, 128] width 37 height 14
